Goal: Task Accomplishment & Management: Complete application form

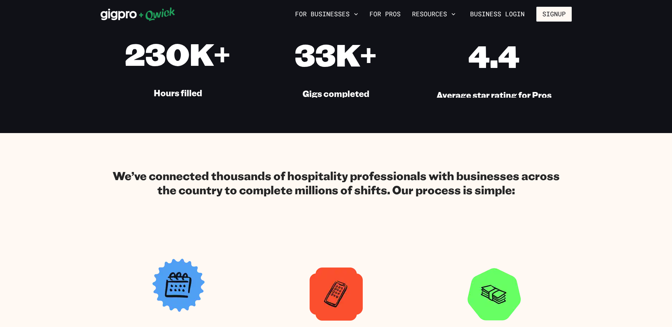
scroll to position [390, 0]
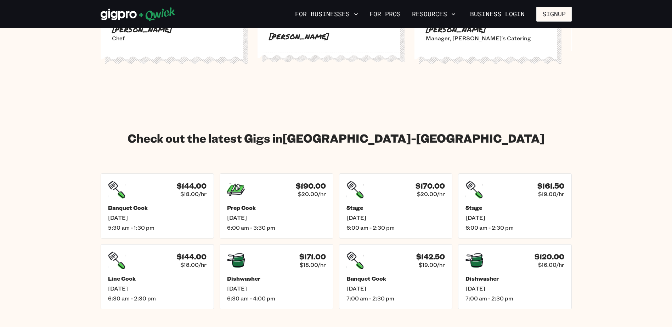
scroll to position [957, 0]
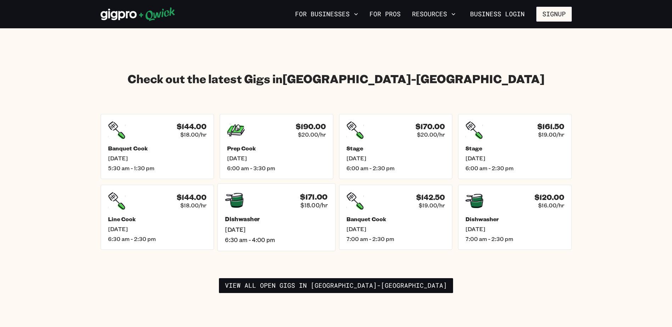
click at [269, 216] on h5 "Dishwasher" at bounding box center [276, 219] width 103 height 7
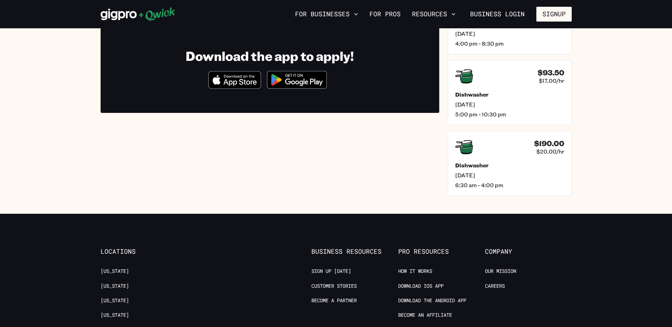
scroll to position [248, 0]
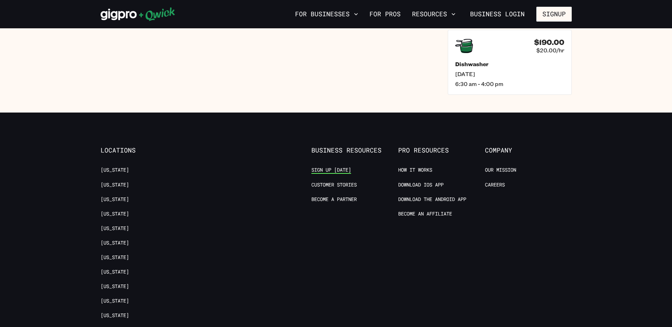
click at [343, 171] on link "Sign up [DATE]" at bounding box center [331, 170] width 40 height 7
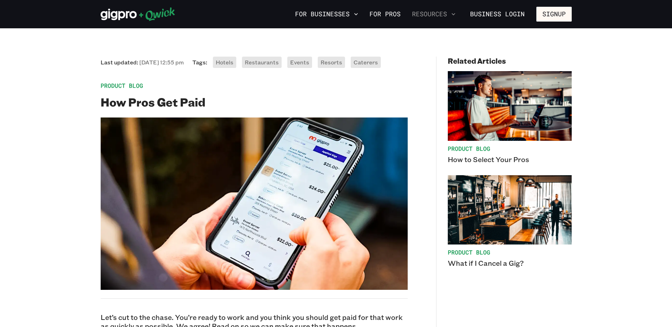
click at [450, 17] on button "Resources" at bounding box center [433, 14] width 49 height 12
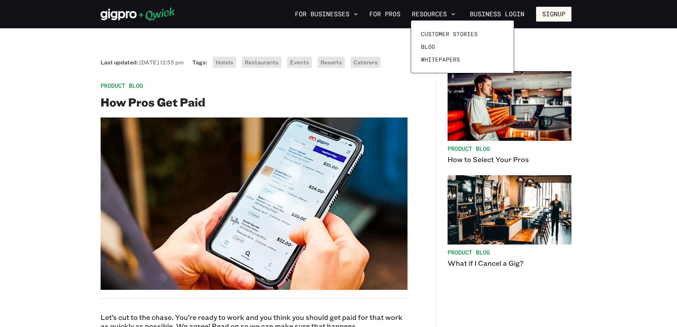
click at [35, 62] on div at bounding box center [338, 163] width 677 height 327
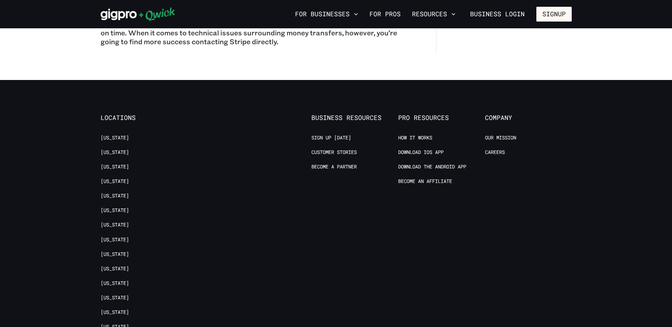
scroll to position [638, 0]
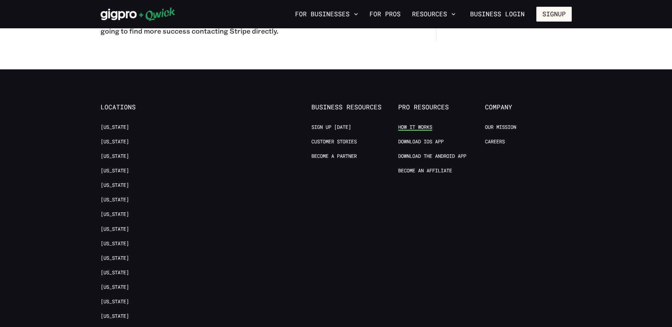
click at [427, 129] on link "How it Works" at bounding box center [415, 127] width 34 height 7
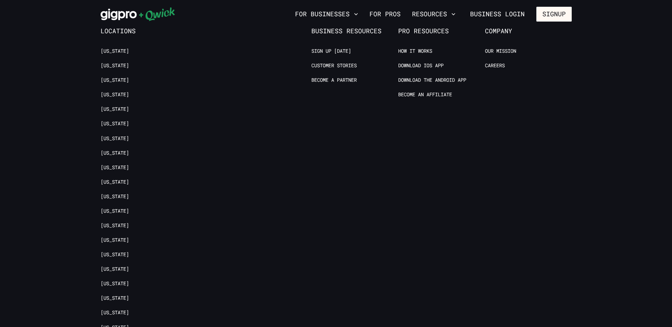
scroll to position [1394, 0]
